Goal: Task Accomplishment & Management: Manage account settings

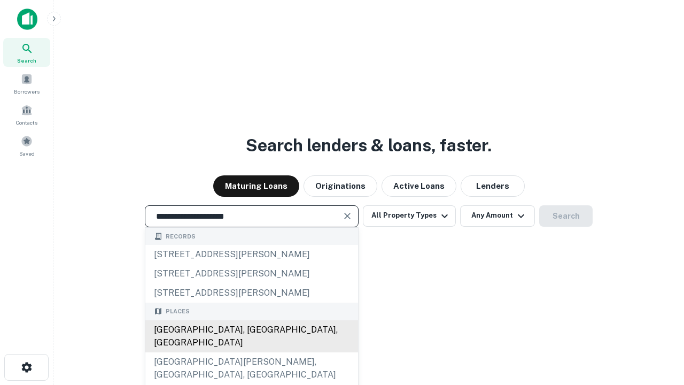
click at [251, 352] on div "[GEOGRAPHIC_DATA], [GEOGRAPHIC_DATA], [GEOGRAPHIC_DATA]" at bounding box center [251, 336] width 213 height 32
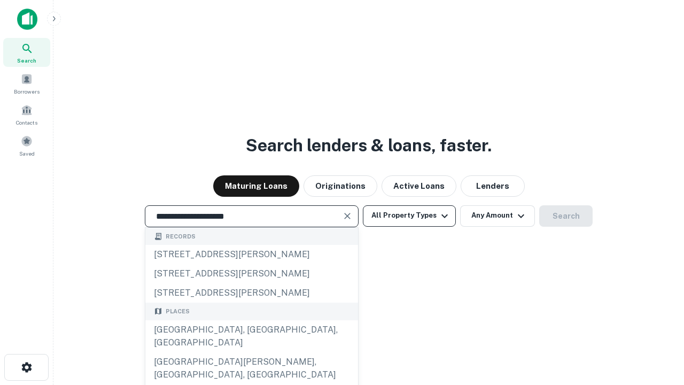
type input "**********"
click at [410, 215] on button "All Property Types" at bounding box center [409, 215] width 93 height 21
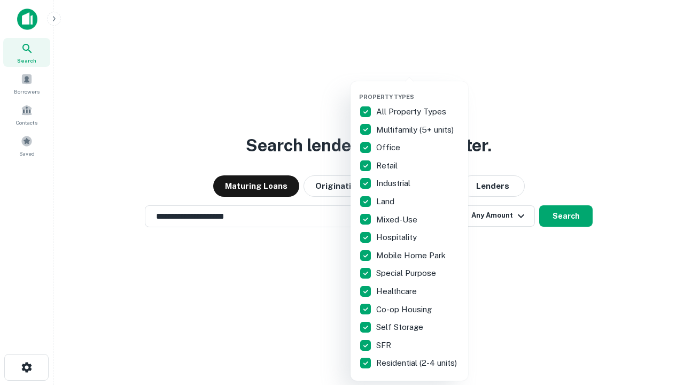
click at [418, 90] on button "button" at bounding box center [418, 90] width 118 height 1
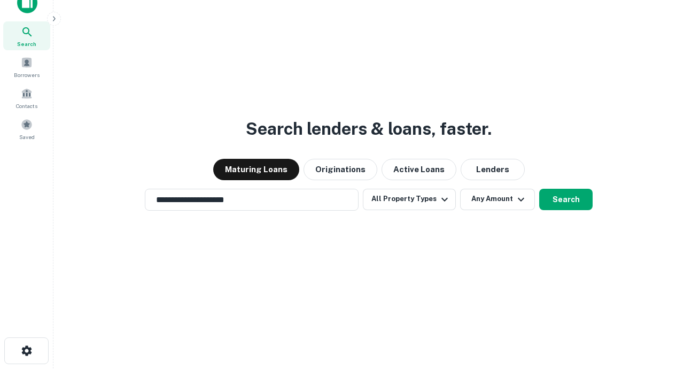
scroll to position [6, 129]
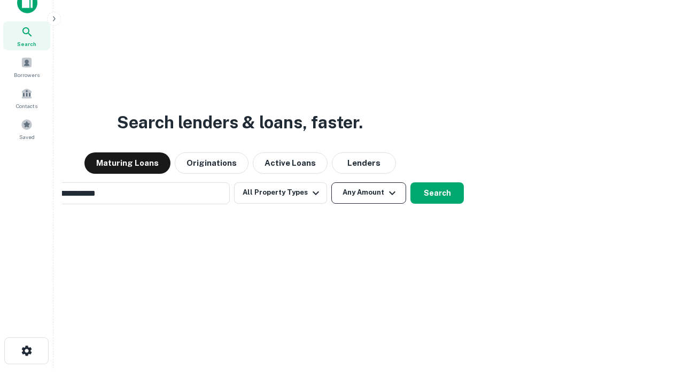
click at [331, 182] on button "Any Amount" at bounding box center [368, 192] width 75 height 21
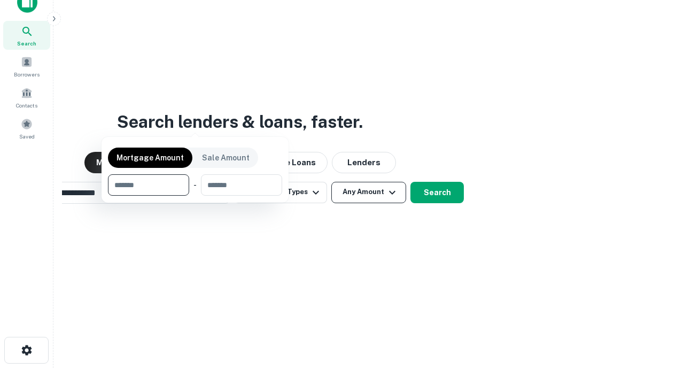
scroll to position [77, 303]
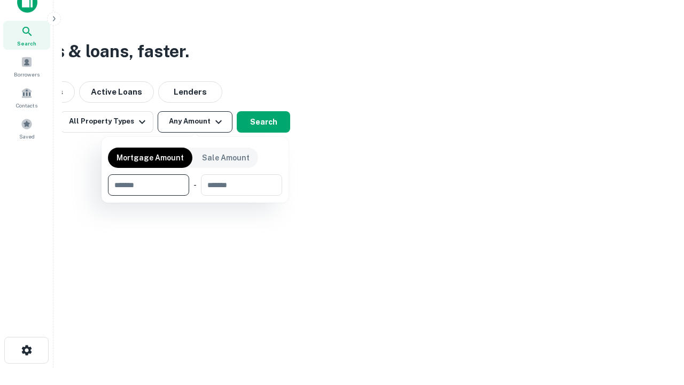
type input "*******"
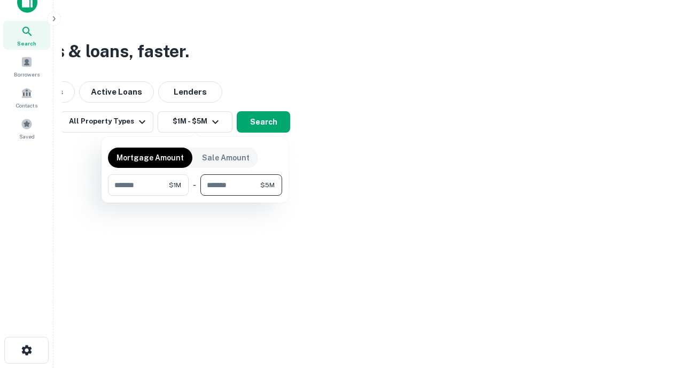
type input "*******"
click at [195, 196] on button "button" at bounding box center [195, 196] width 174 height 1
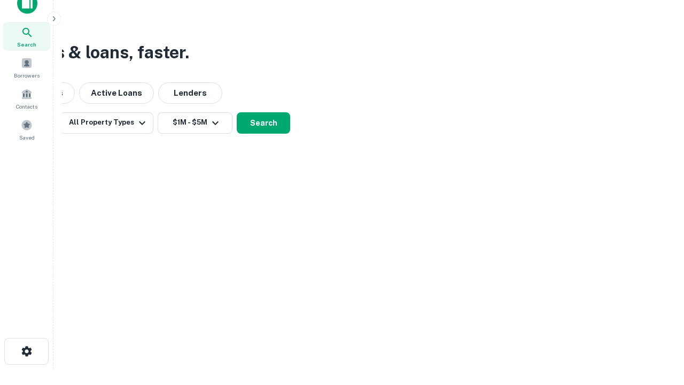
scroll to position [6, 197]
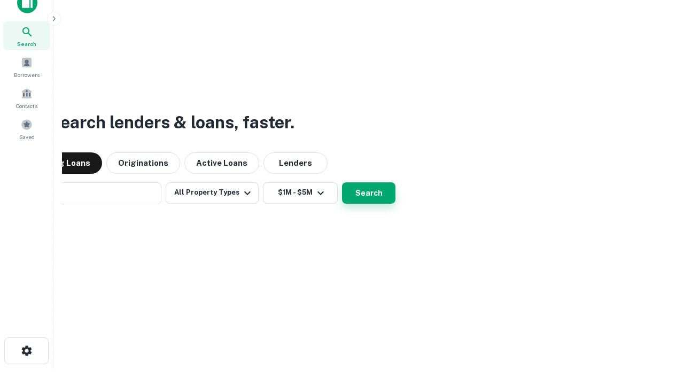
click at [342, 182] on button "Search" at bounding box center [368, 192] width 53 height 21
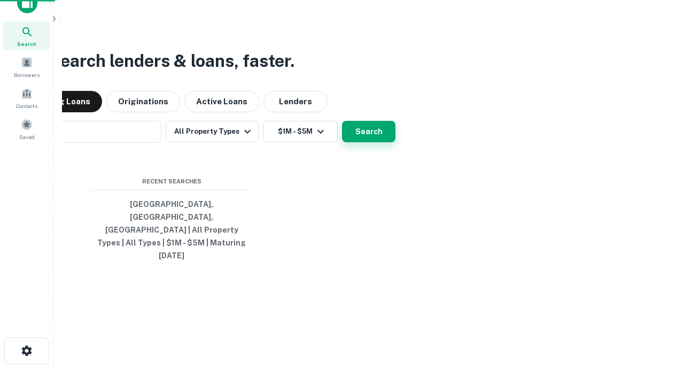
scroll to position [28, 303]
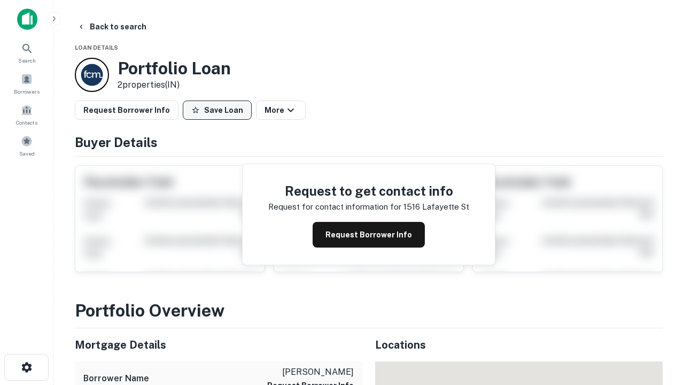
click at [217, 110] on button "Save Loan" at bounding box center [217, 110] width 69 height 19
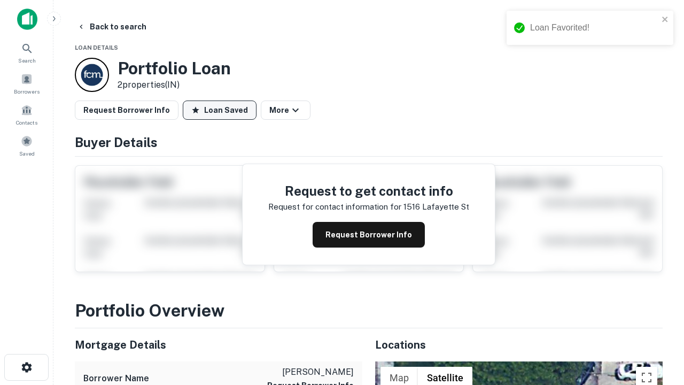
click at [220, 110] on button "Loan Saved" at bounding box center [220, 110] width 74 height 19
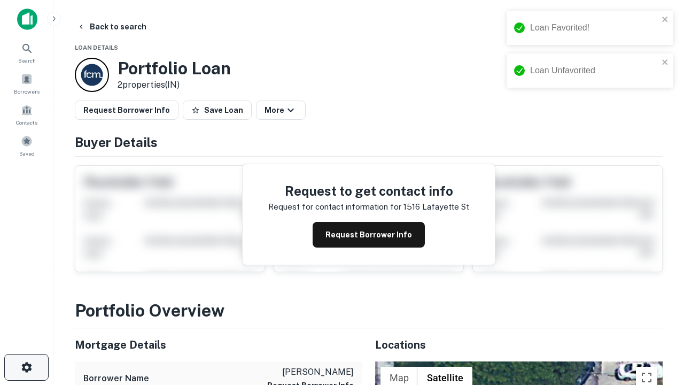
click at [26, 367] on icon "button" at bounding box center [26, 367] width 13 height 13
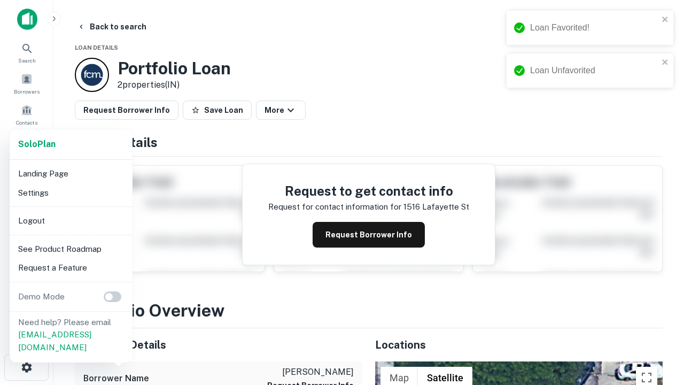
click at [71, 220] on li "Logout" at bounding box center [71, 220] width 114 height 19
